Goal: Information Seeking & Learning: Learn about a topic

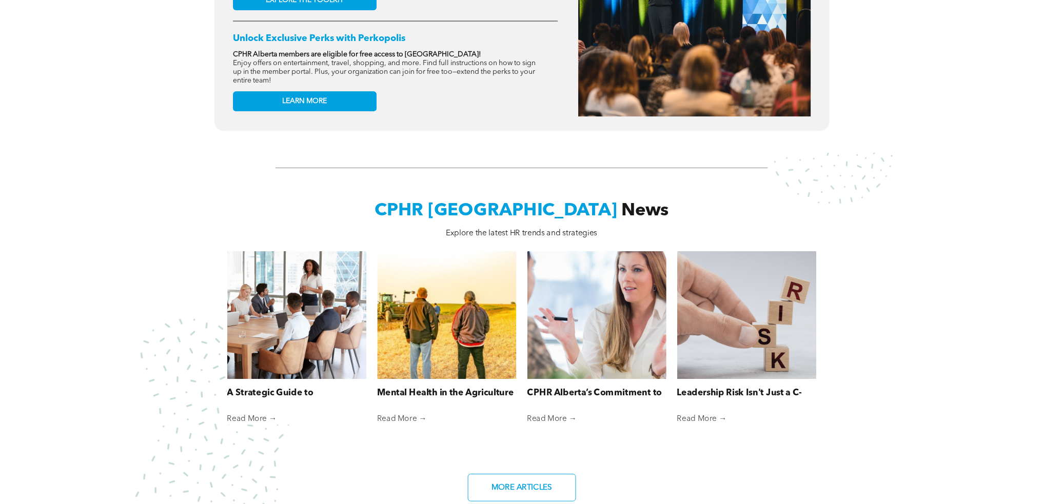
scroll to position [554, 0]
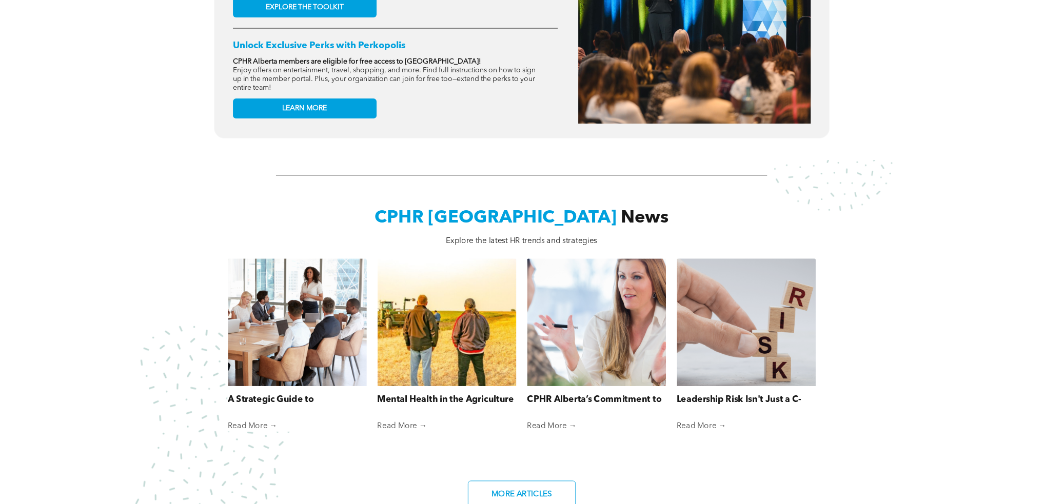
click at [720, 318] on div at bounding box center [746, 322] width 147 height 135
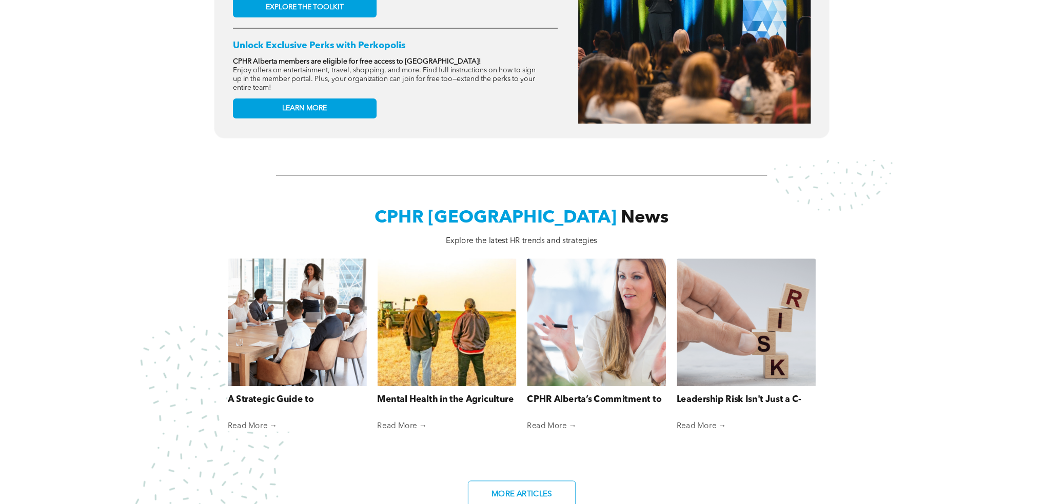
click at [266, 315] on div at bounding box center [297, 322] width 147 height 135
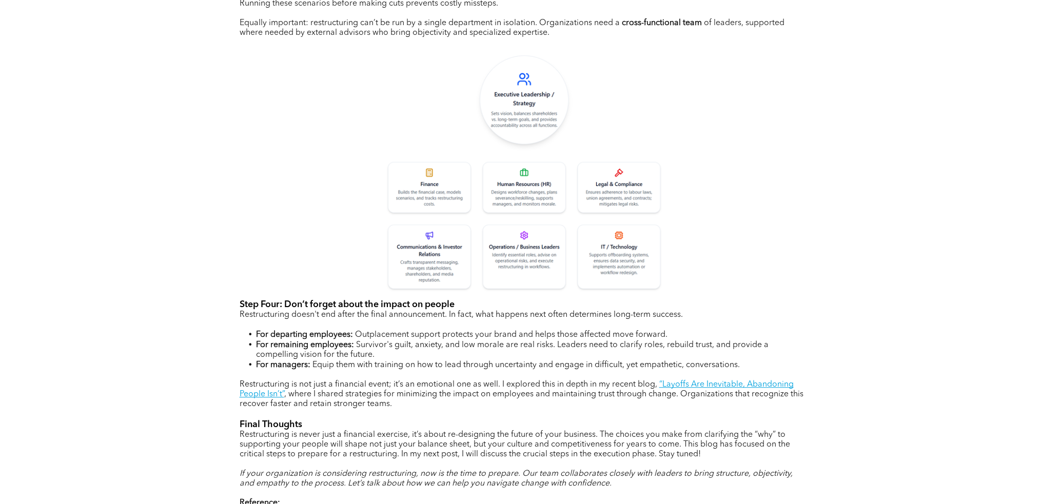
scroll to position [831, 0]
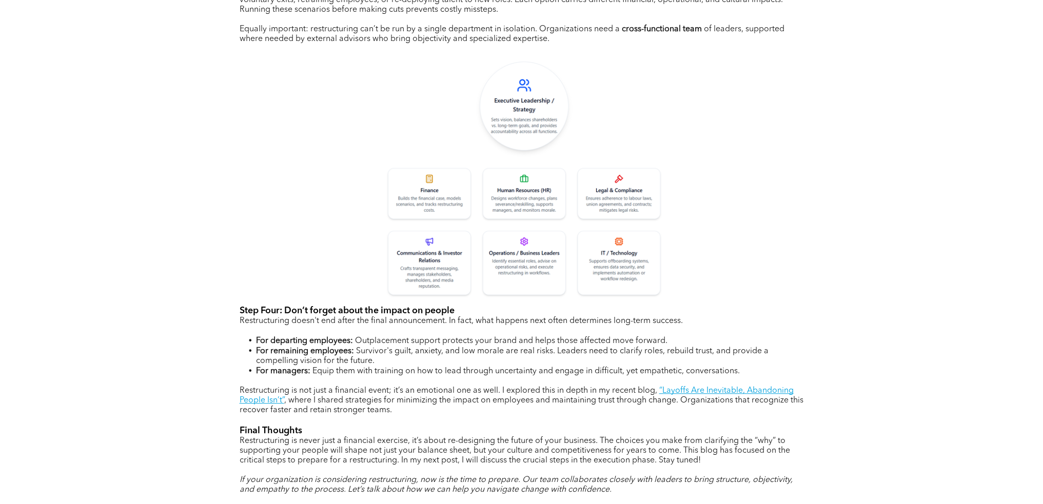
click at [514, 99] on img at bounding box center [521, 179] width 287 height 241
drag, startPoint x: 340, startPoint y: 46, endPoint x: 680, endPoint y: 115, distance: 347.8
click at [680, 115] on div "Author: Ada Tai, MBA, CPHR, SHRM-SCP I’ve been watching the pace of corporate r…" at bounding box center [522, 191] width 564 height 1137
click at [554, 102] on img at bounding box center [521, 179] width 287 height 241
click at [747, 258] on div "Author: Ada Tai, MBA, CPHR, SHRM-SCP I’ve been watching the pace of corporate r…" at bounding box center [522, 191] width 564 height 1137
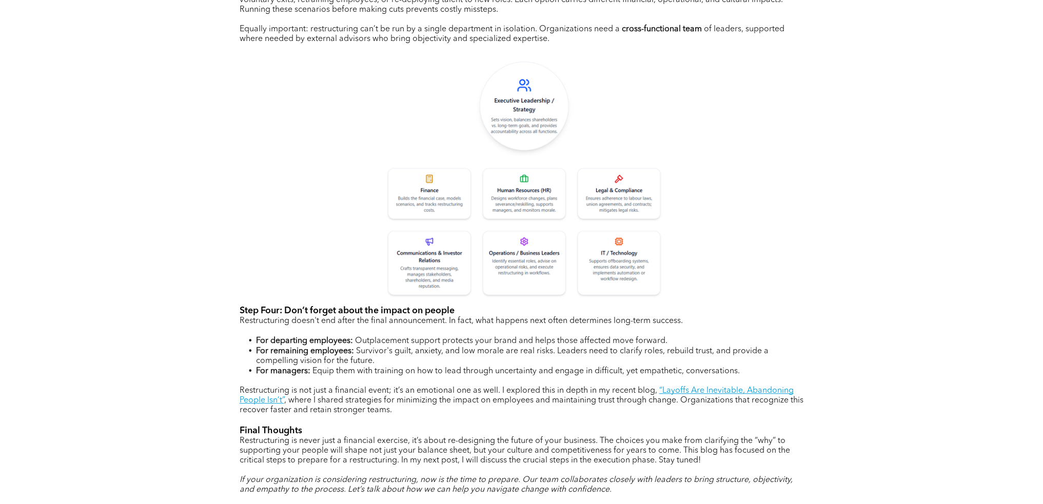
drag, startPoint x: 691, startPoint y: 114, endPoint x: 764, endPoint y: 64, distance: 88.5
click at [764, 64] on div "Author: Ada Tai, MBA, CPHR, SHRM-SCP I’ve been watching the pace of corporate r…" at bounding box center [522, 191] width 564 height 1137
drag, startPoint x: 995, startPoint y: 1, endPoint x: 996, endPoint y: 83, distance: 82.1
click at [996, 83] on div "Author: Ada Tai, MBA, CPHR, SHRM-SCP I’ve been watching the pace of corporate r…" at bounding box center [521, 223] width 1043 height 1273
click at [503, 102] on img at bounding box center [521, 179] width 287 height 241
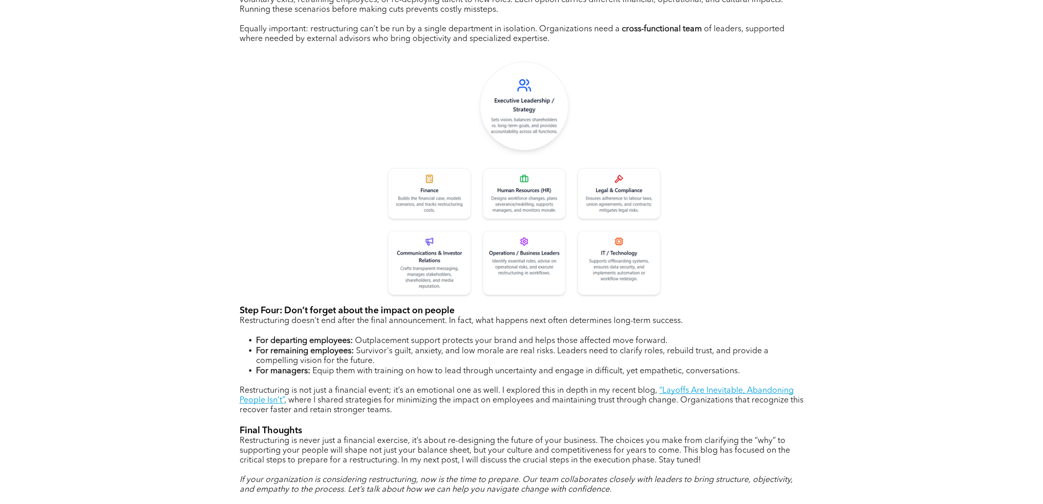
click at [677, 246] on div "Author: Ada Tai, MBA, CPHR, SHRM-SCP I’ve been watching the pace of corporate r…" at bounding box center [522, 191] width 564 height 1137
drag, startPoint x: 676, startPoint y: 246, endPoint x: 505, endPoint y: 202, distance: 177.1
click at [505, 202] on div "Author: Ada Tai, MBA, CPHR, SHRM-SCP I’ve been watching the pace of corporate r…" at bounding box center [522, 191] width 564 height 1137
